Goal: Information Seeking & Learning: Learn about a topic

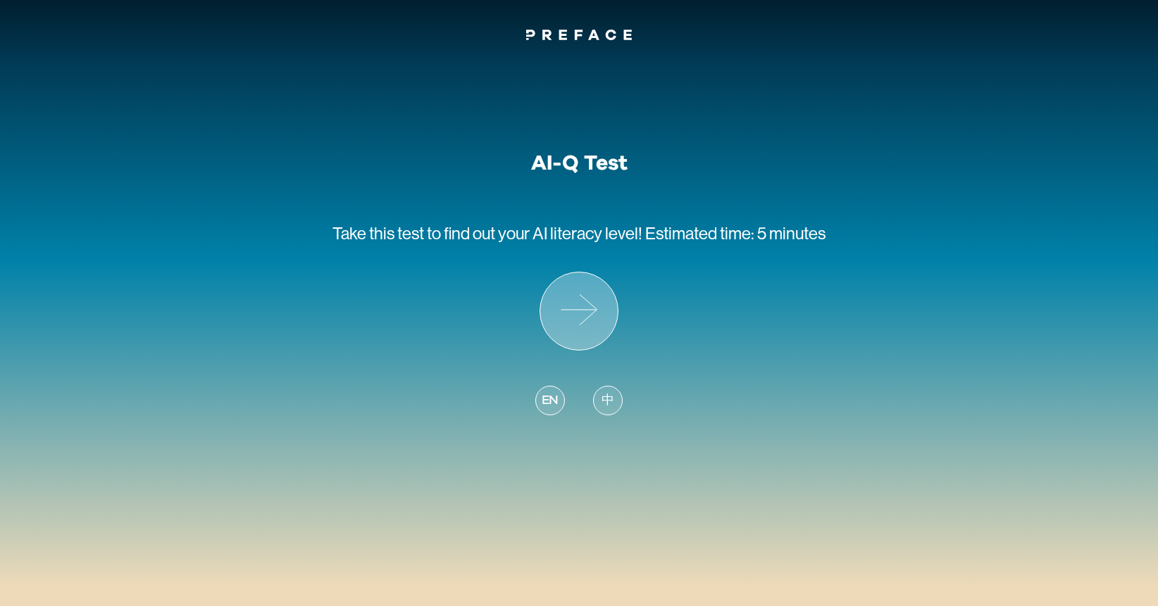
click at [580, 314] on icon at bounding box center [578, 310] width 77 height 77
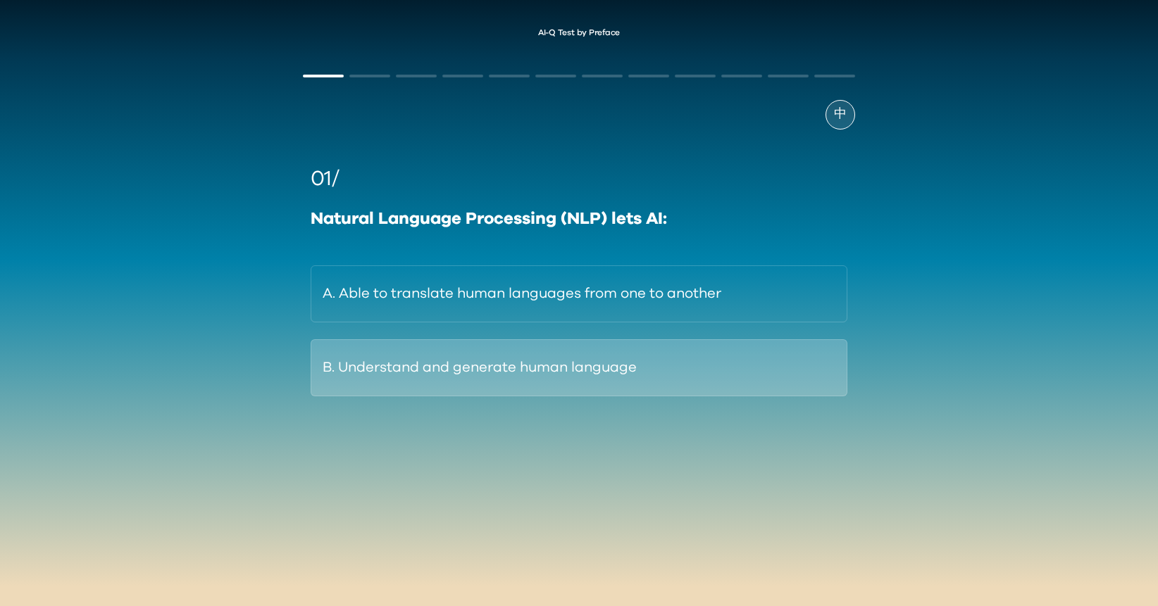
click at [519, 363] on button "B. Understand and generate human language" at bounding box center [579, 367] width 537 height 57
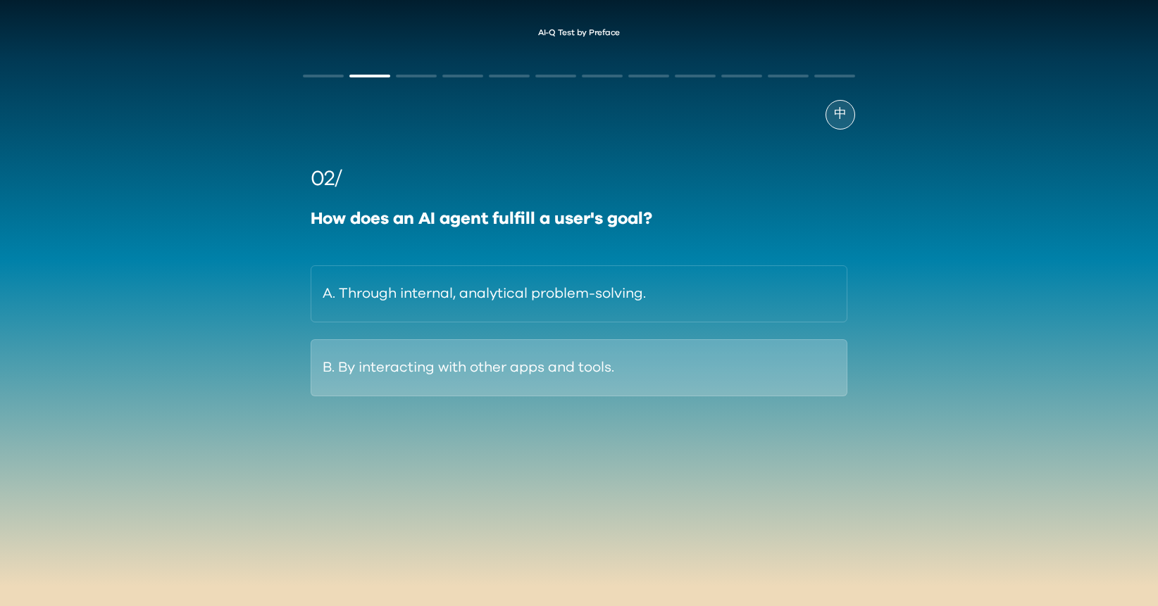
click at [499, 371] on button "B. By interacting with other apps and tools." at bounding box center [579, 367] width 537 height 57
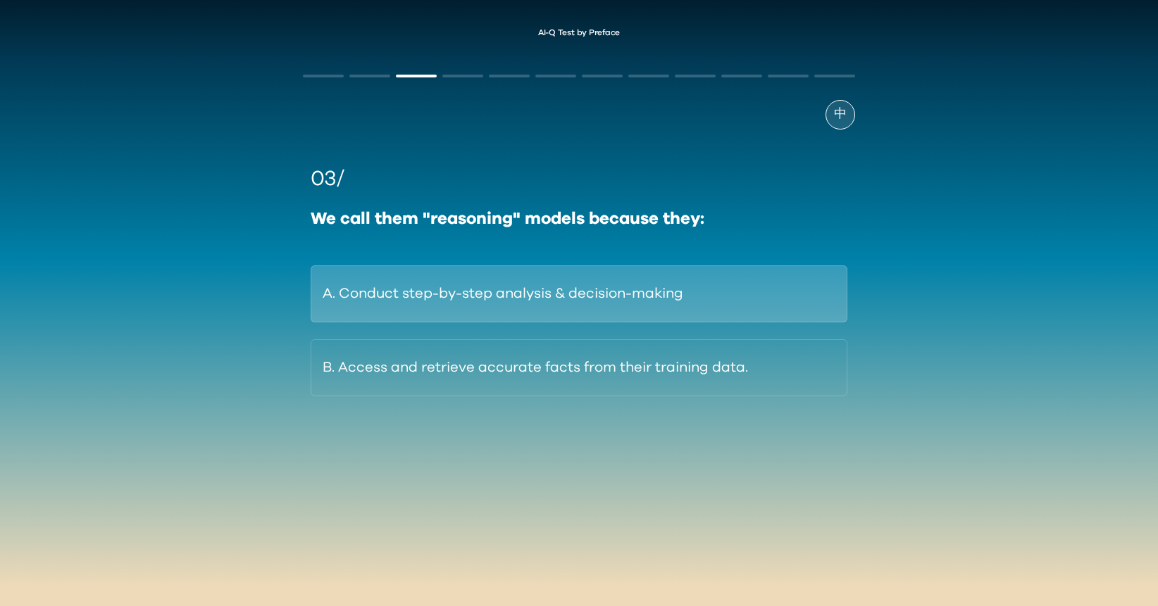
click at [723, 282] on button "A. Conduct step-by-step analysis & decision-making" at bounding box center [579, 293] width 537 height 57
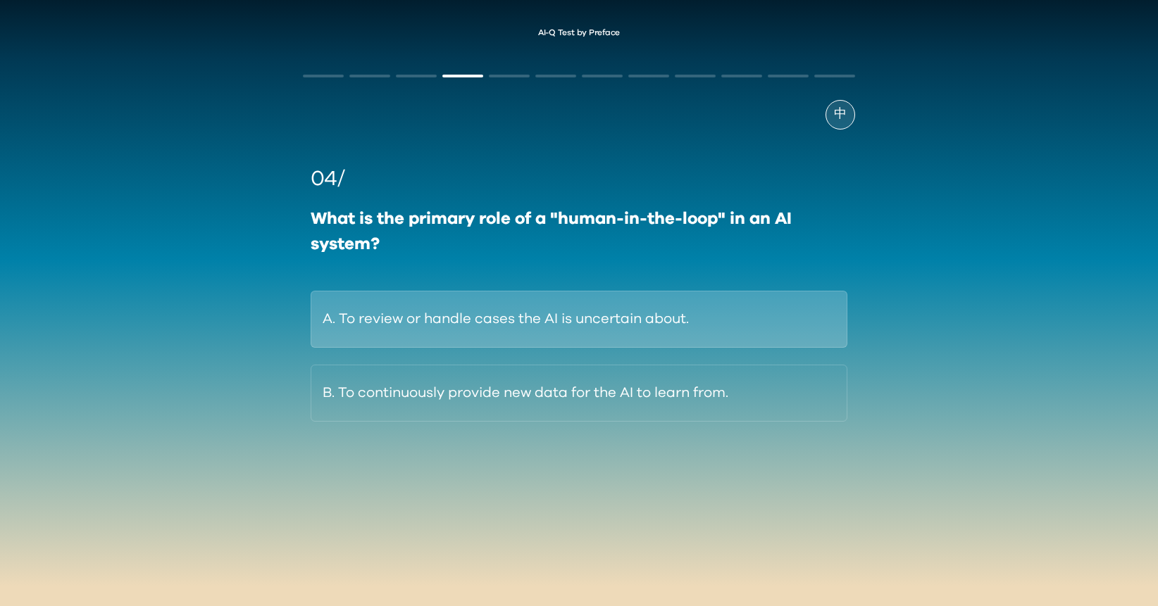
click at [706, 315] on button "A. To review or handle cases the AI is uncertain about." at bounding box center [579, 319] width 537 height 57
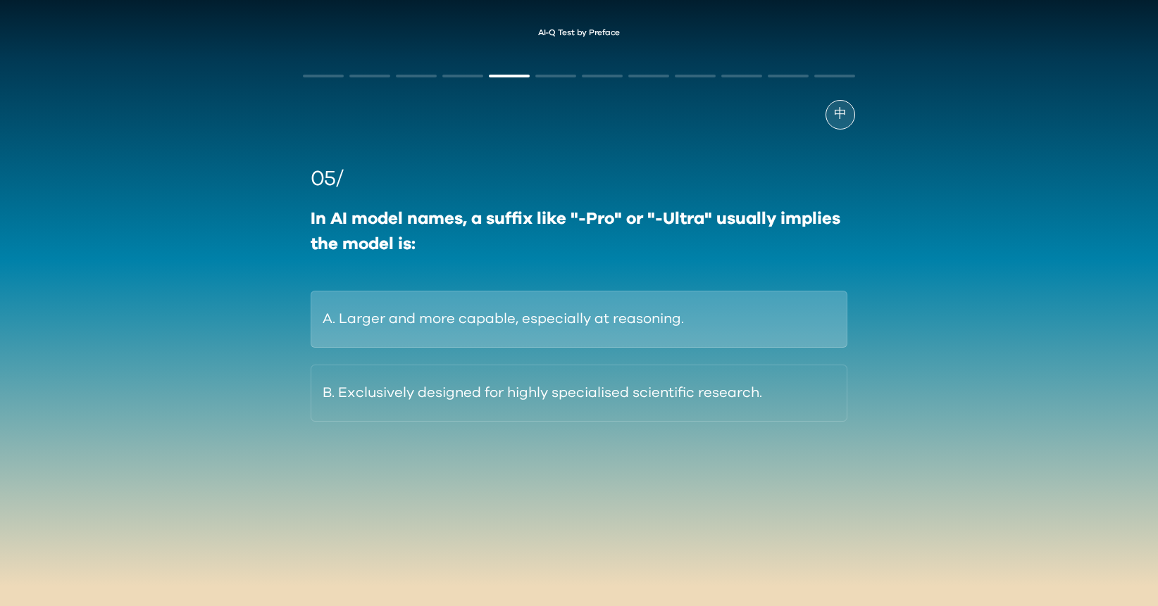
click at [778, 308] on button "A. Larger and more capable, especially at reasoning." at bounding box center [579, 319] width 537 height 57
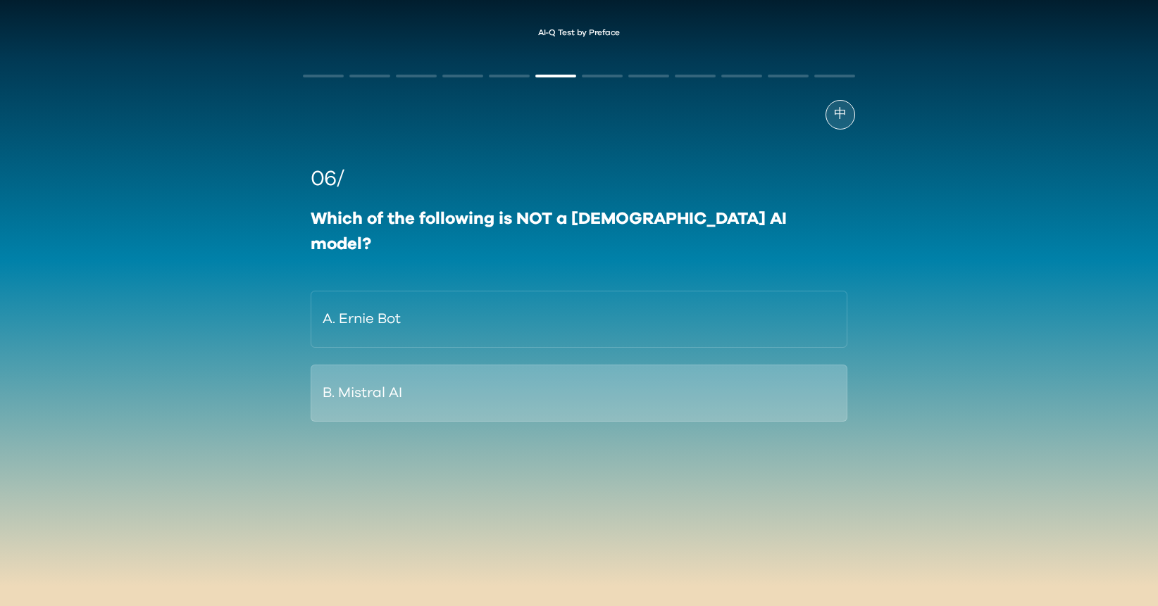
click at [679, 365] on button "B. Mistral AI" at bounding box center [579, 393] width 537 height 57
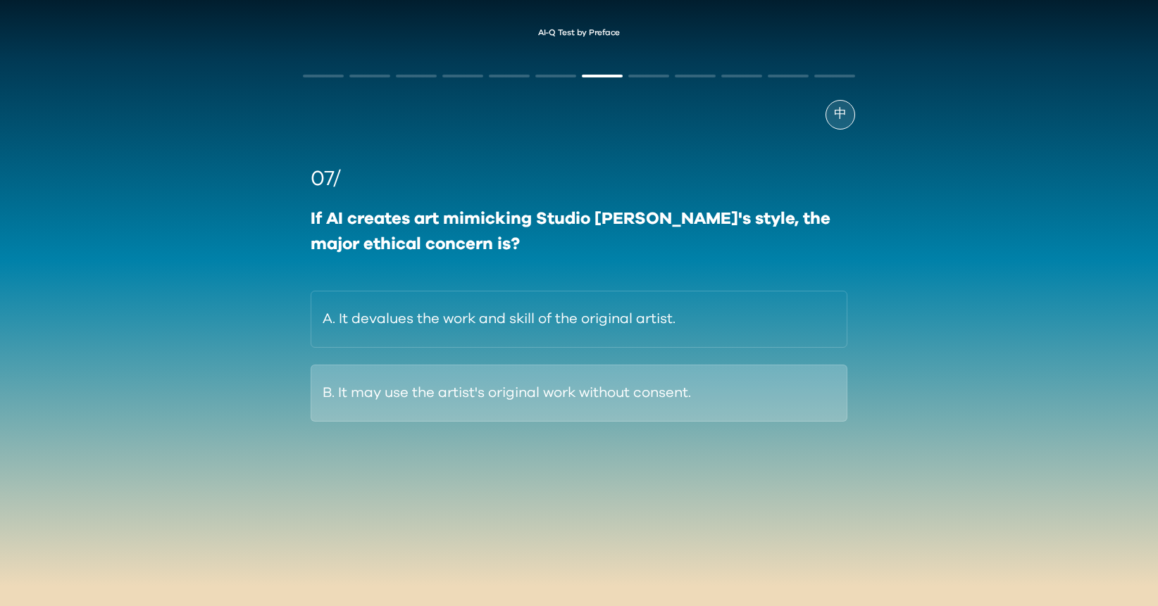
click at [513, 391] on button "B. It may use the artist's original work without consent." at bounding box center [579, 393] width 537 height 57
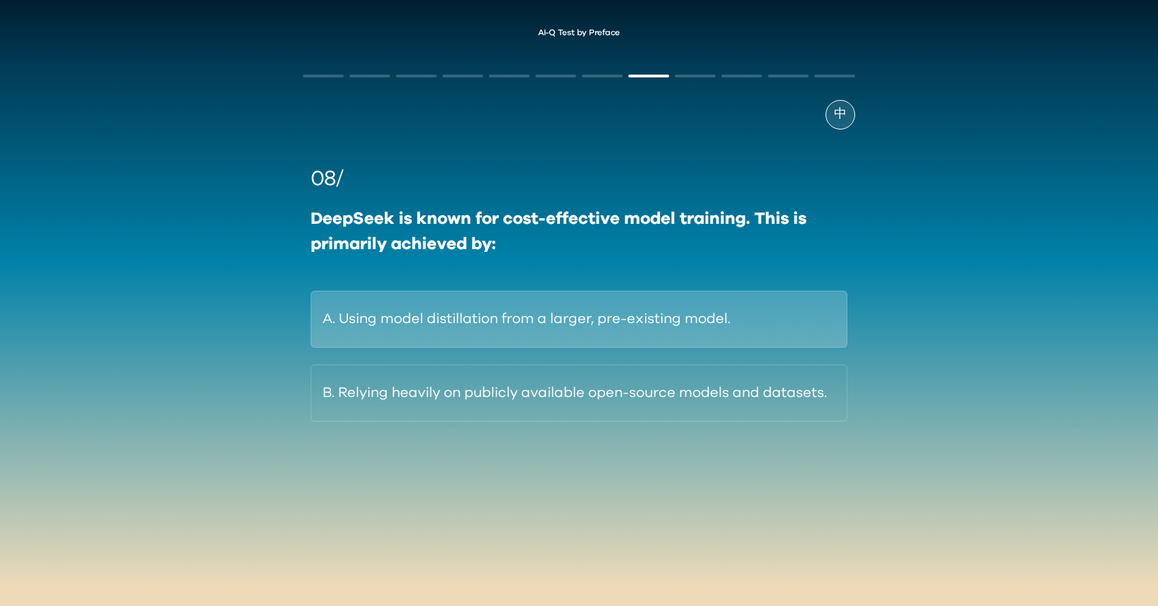
click at [796, 334] on button "A. Using model distillation from a larger, pre-existing model." at bounding box center [579, 319] width 537 height 57
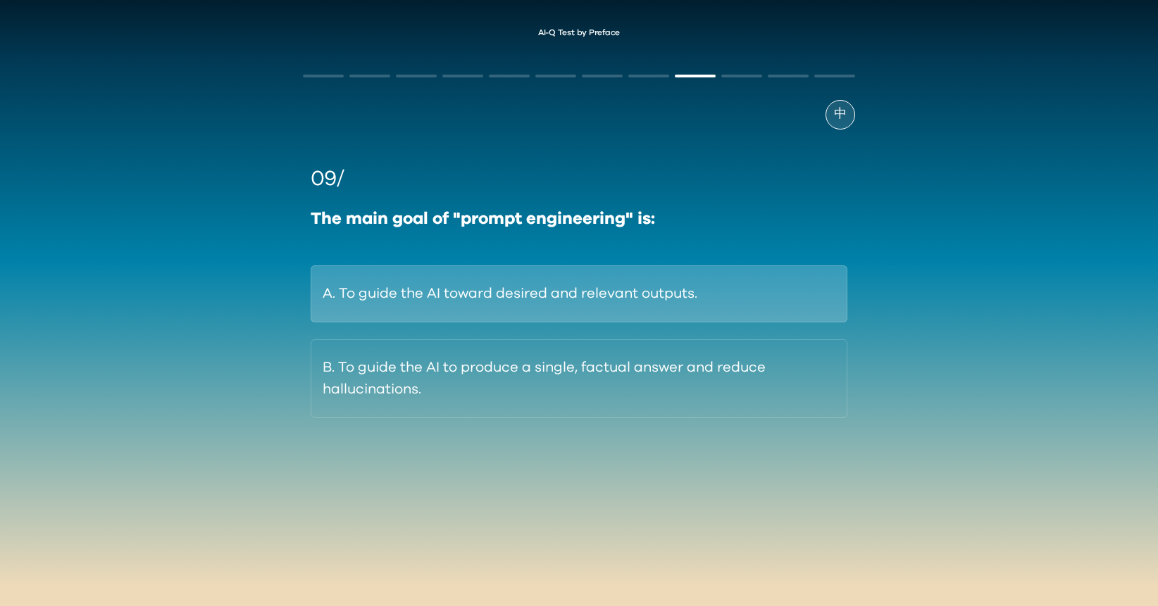
click at [655, 291] on button "A. To guide the AI toward desired and relevant outputs." at bounding box center [579, 293] width 537 height 57
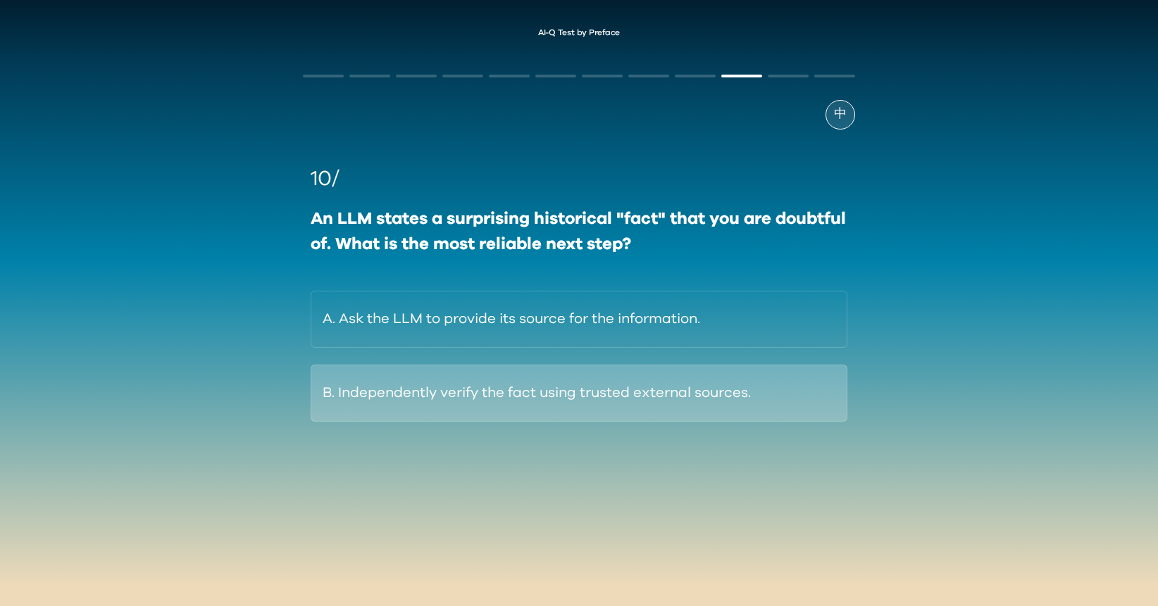
click at [760, 388] on button "B. Independently verify the fact using trusted external sources." at bounding box center [579, 393] width 537 height 57
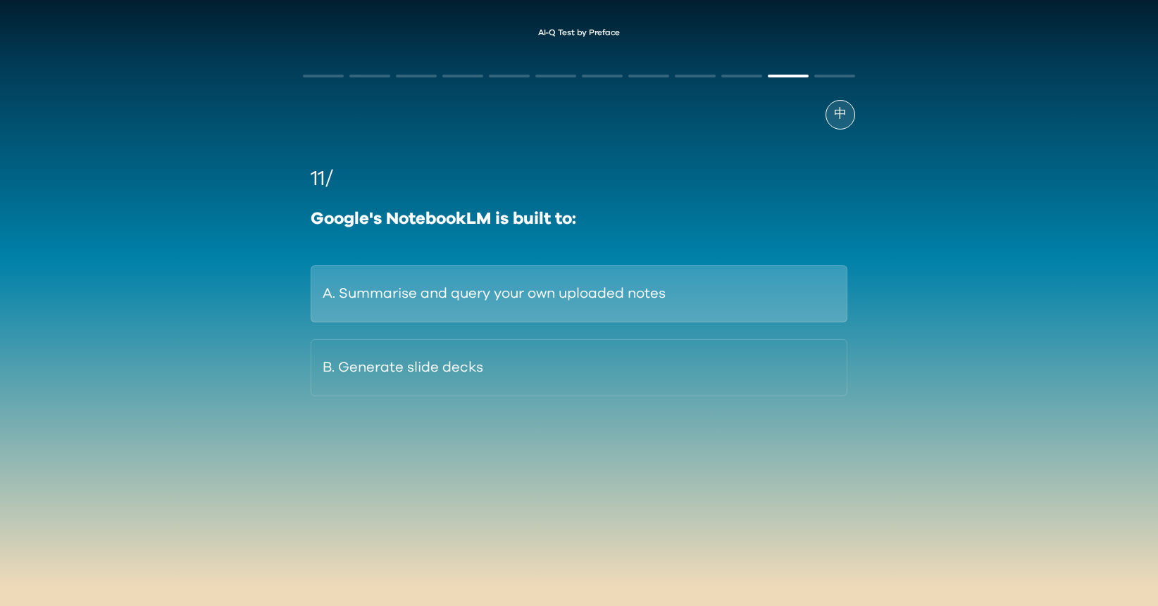
click at [766, 304] on button "A. Summarise and query your own uploaded notes" at bounding box center [579, 293] width 537 height 57
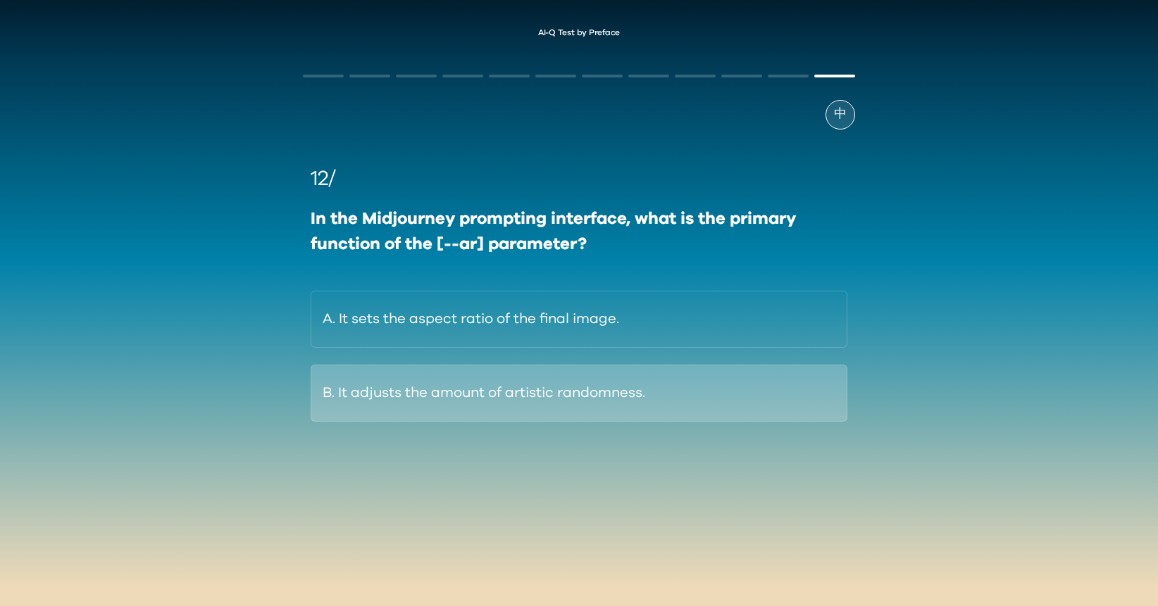
click at [825, 382] on button "B. It adjusts the amount of artistic randomness." at bounding box center [579, 393] width 537 height 57
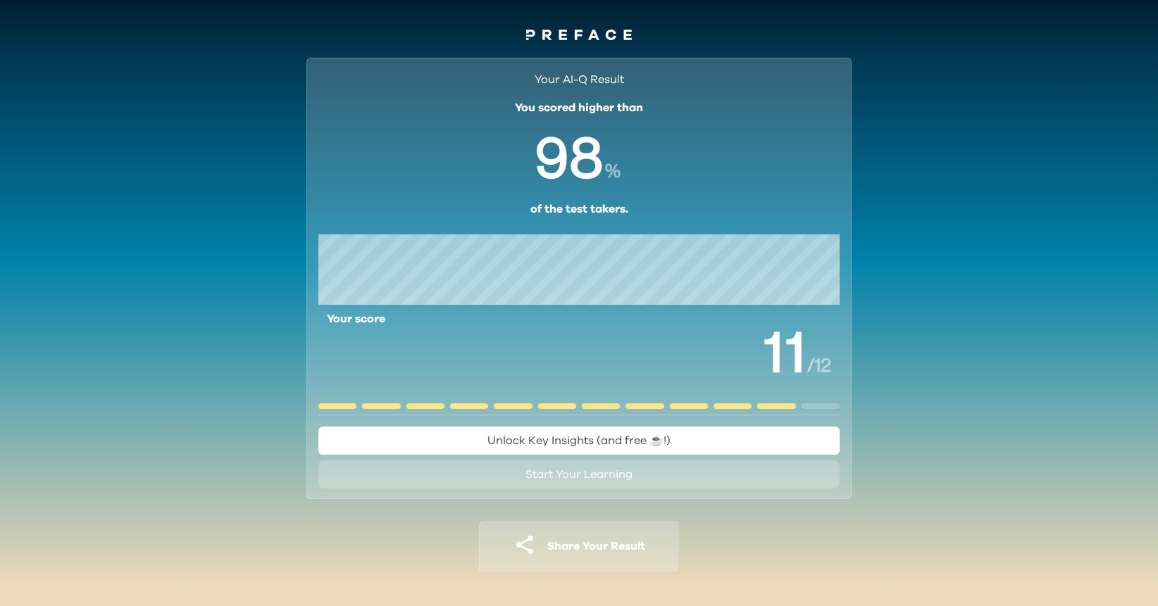
click at [860, 519] on div "Your AI-Q Result You scored higher than % of the test takers. Your score / 12 U…" at bounding box center [578, 326] width 579 height 562
